Goal: Download file/media

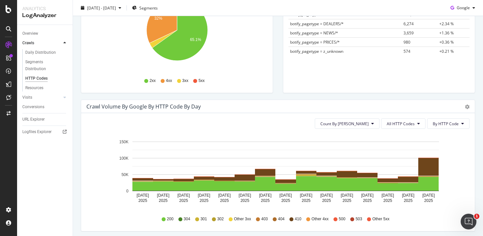
scroll to position [138, 0]
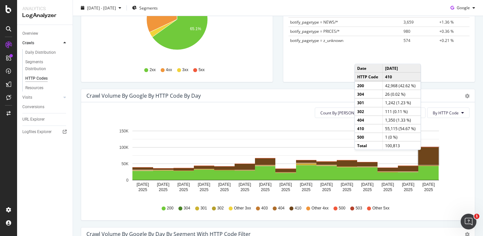
click at [427, 157] on rect "A chart." at bounding box center [428, 156] width 20 height 18
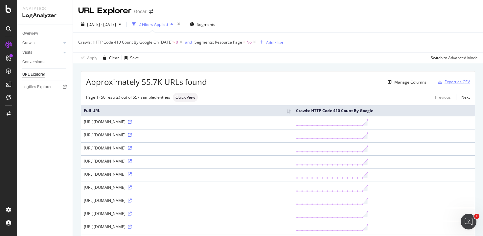
click at [456, 83] on div "Export as CSV" at bounding box center [456, 82] width 25 height 6
